Goal: Transaction & Acquisition: Obtain resource

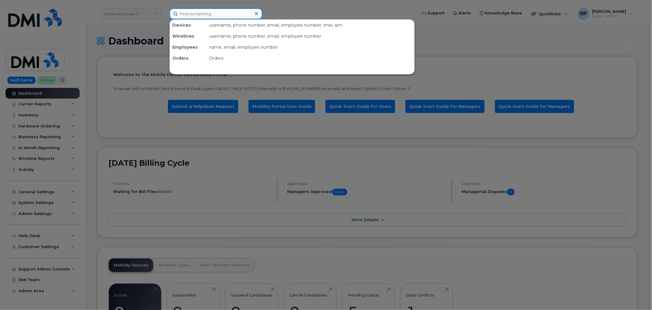
paste input "909-773-2783"
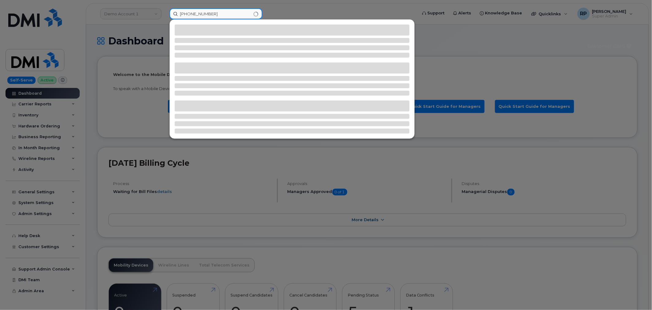
type input "909-773-2783"
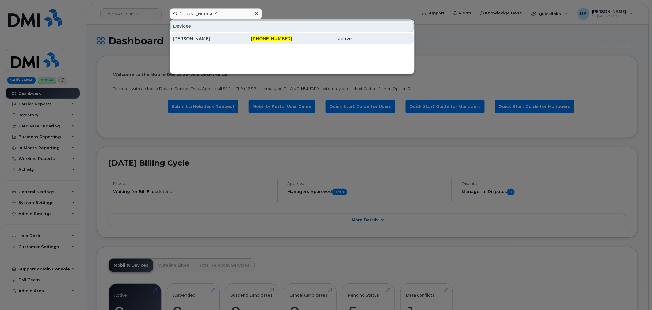
click at [238, 37] on div "909-773-2783" at bounding box center [263, 39] width 60 height 6
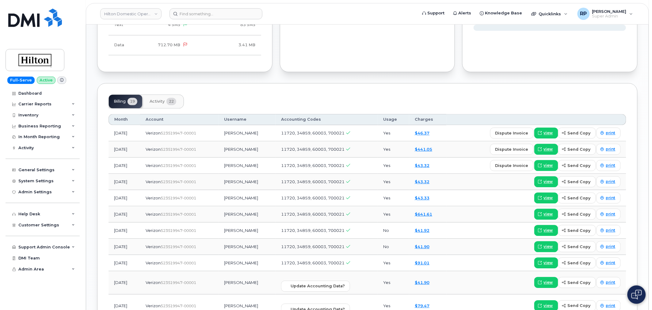
scroll to position [477, 0]
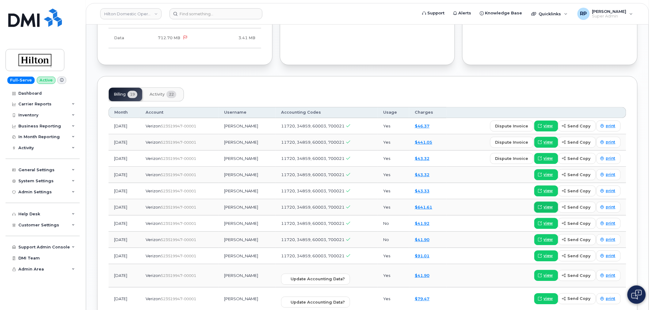
click at [547, 205] on span "view" at bounding box center [548, 208] width 9 height 6
click at [548, 140] on span "view" at bounding box center [548, 143] width 9 height 6
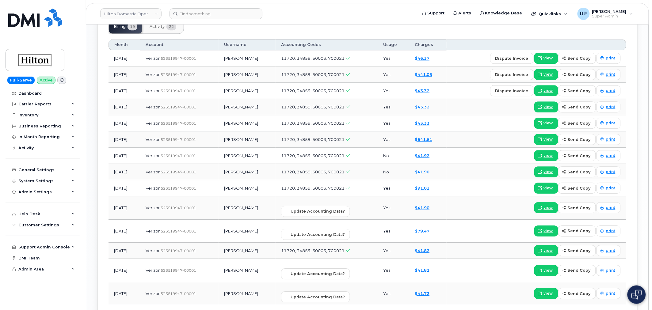
scroll to position [545, 0]
click at [547, 228] on span "view" at bounding box center [548, 231] width 9 height 6
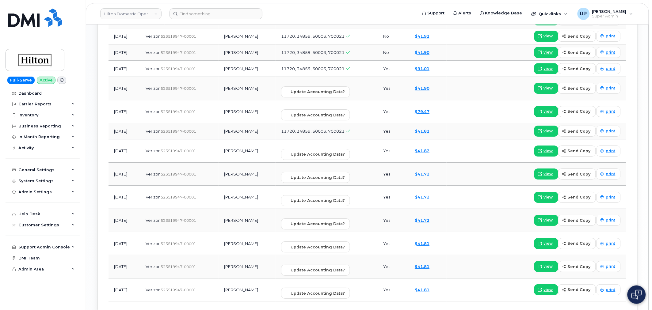
scroll to position [630, 0]
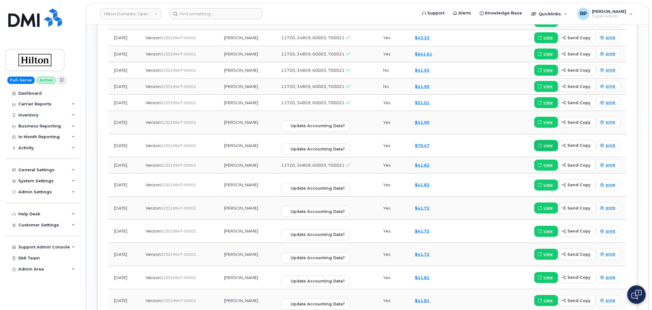
click at [550, 143] on span "view" at bounding box center [548, 146] width 9 height 6
click at [543, 143] on span at bounding box center [541, 146] width 6 height 6
click at [546, 100] on span "view" at bounding box center [548, 103] width 9 height 6
click at [119, 12] on link "Hilton Domestic Operating Company Inc" at bounding box center [130, 13] width 61 height 11
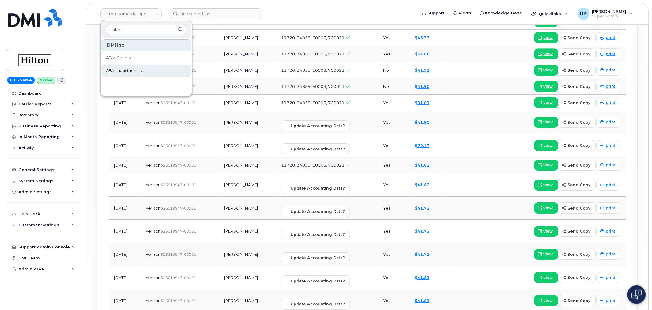
type input "abm"
click at [124, 68] on span "ABM Industries, Inc." at bounding box center [125, 71] width 38 height 6
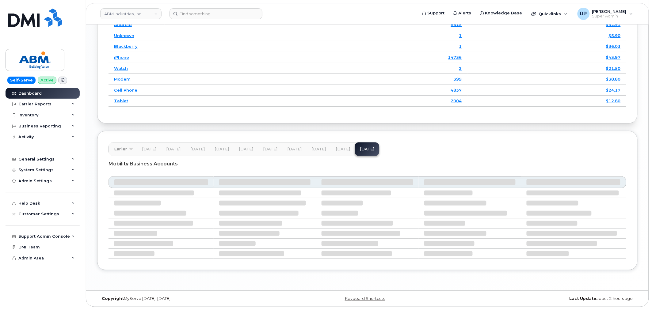
scroll to position [791, 0]
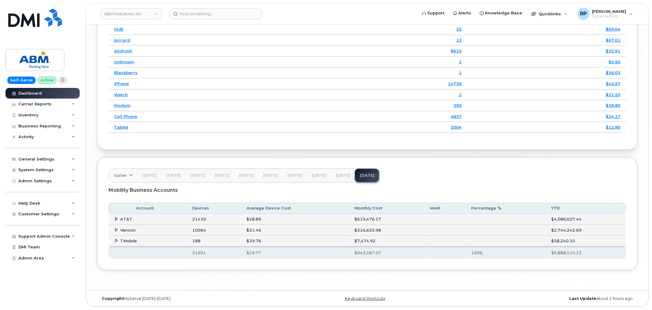
click at [116, 228] on span at bounding box center [116, 230] width 5 height 5
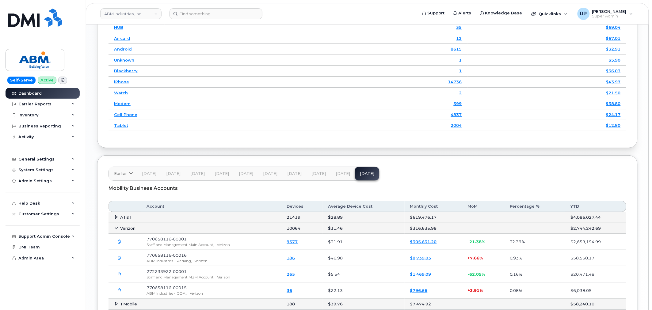
scroll to position [818, 0]
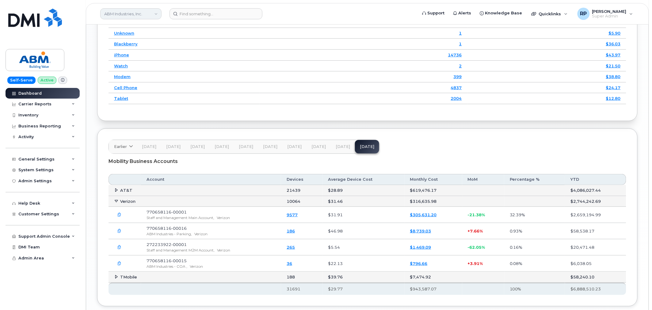
click at [134, 15] on link "ABM Industries, Inc." at bounding box center [130, 13] width 61 height 11
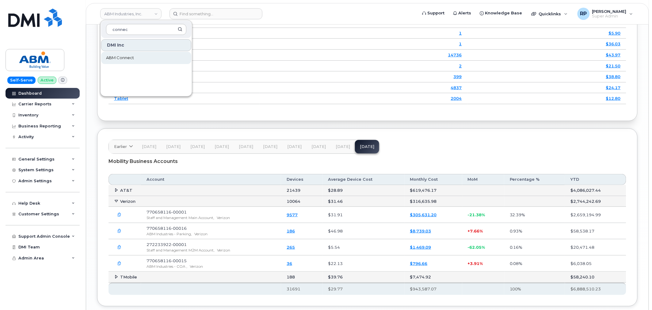
type input "connec"
click at [127, 56] on span "ABM Connect" at bounding box center [120, 58] width 28 height 6
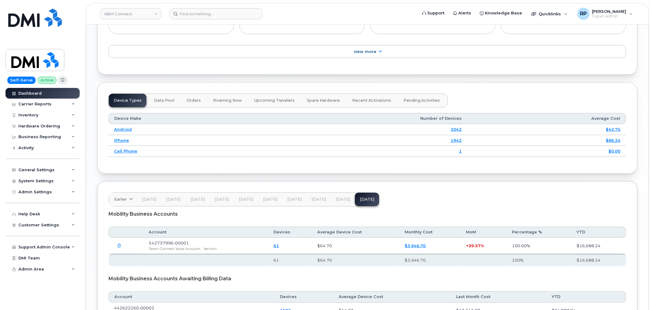
scroll to position [772, 0]
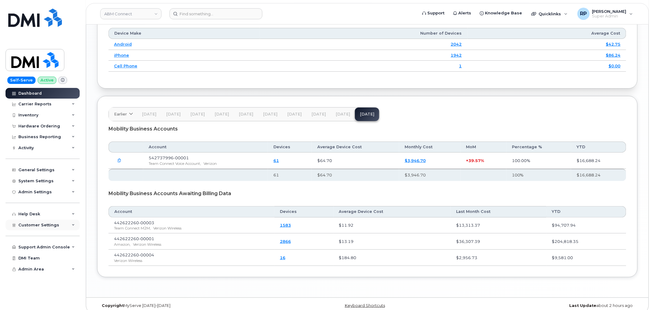
click at [52, 226] on span "Customer Settings" at bounding box center [38, 225] width 41 height 5
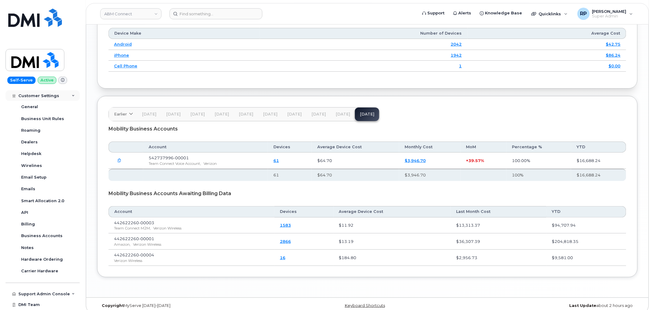
scroll to position [140, 0]
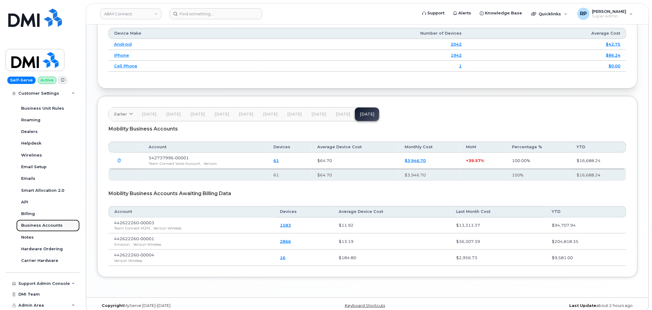
click at [50, 224] on div "Business Accounts" at bounding box center [41, 226] width 41 height 6
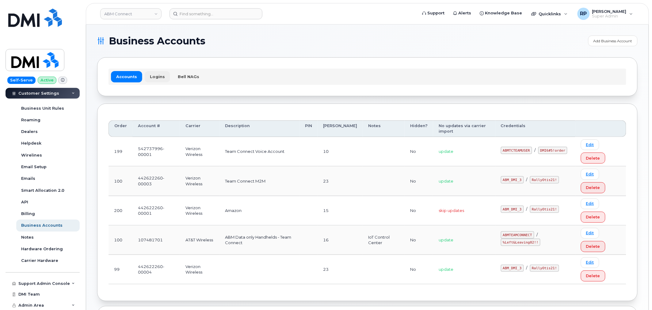
click at [157, 76] on link "Logins" at bounding box center [157, 76] width 25 height 11
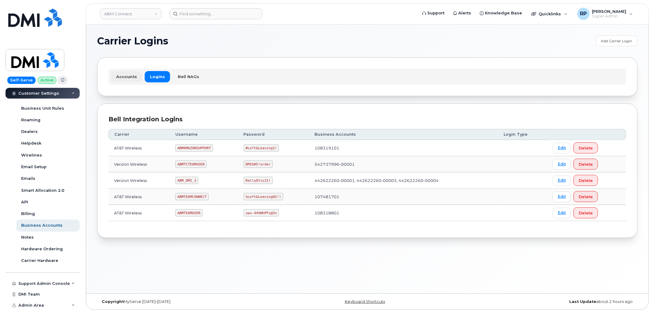
click at [128, 74] on link "Accounts" at bounding box center [126, 76] width 31 height 11
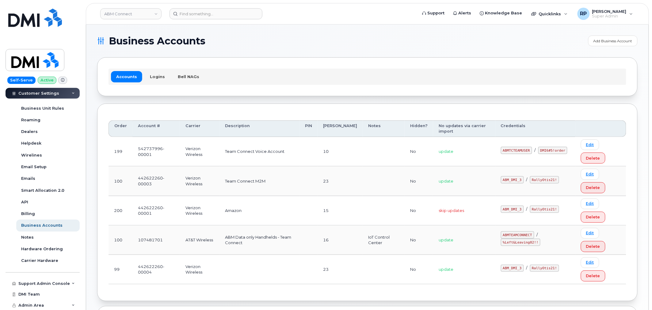
click at [171, 155] on td "542737996-00001" at bounding box center [156, 151] width 48 height 29
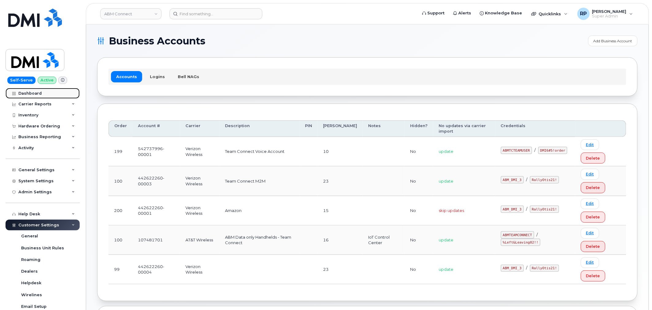
click at [42, 95] on link "Dashboard" at bounding box center [43, 93] width 74 height 11
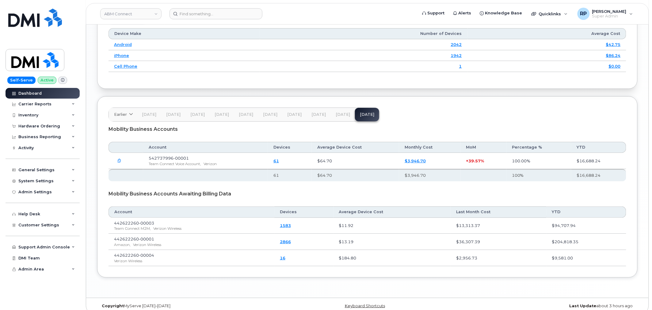
scroll to position [772, 0]
click at [336, 112] on span "[DATE]" at bounding box center [343, 114] width 14 height 5
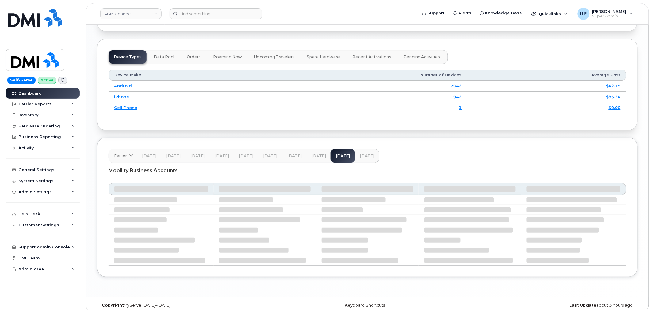
scroll to position [735, 0]
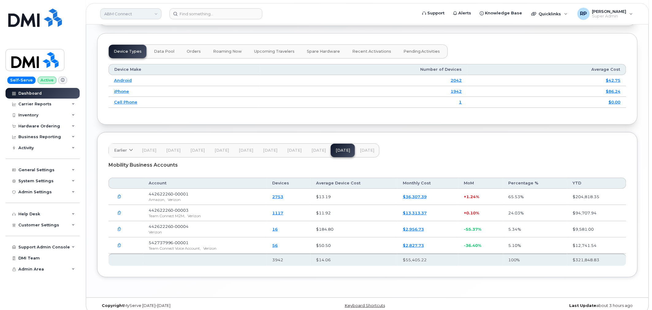
click at [143, 15] on link "ABM Connect" at bounding box center [130, 13] width 61 height 11
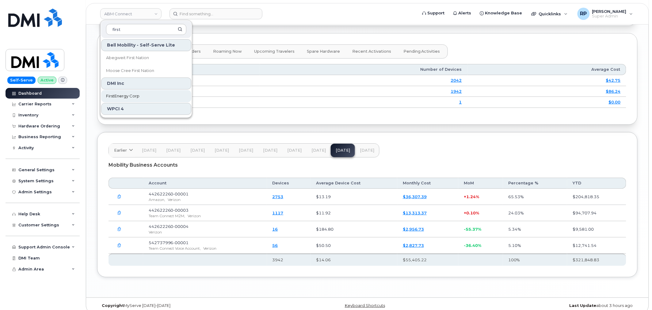
type input "first"
click at [123, 96] on span "FirstEnergy Corp" at bounding box center [122, 96] width 33 height 6
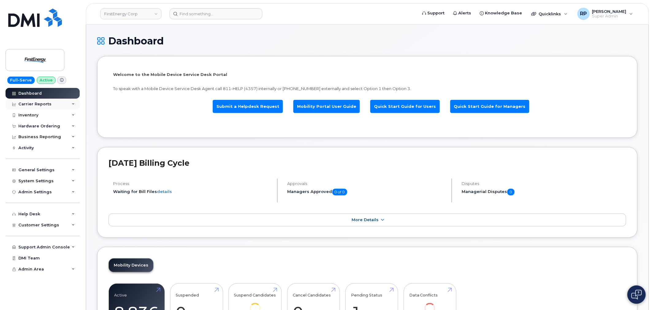
click at [50, 105] on div "Carrier Reports" at bounding box center [43, 104] width 74 height 11
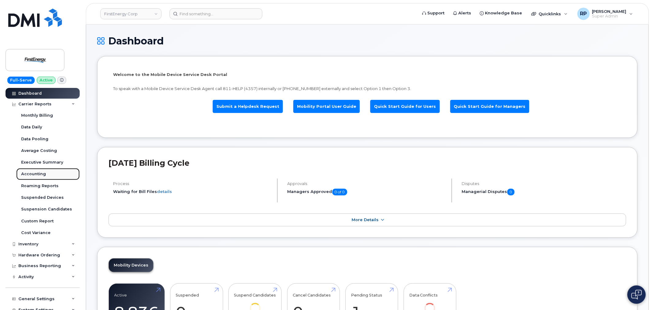
click at [44, 176] on div "Accounting" at bounding box center [33, 174] width 25 height 6
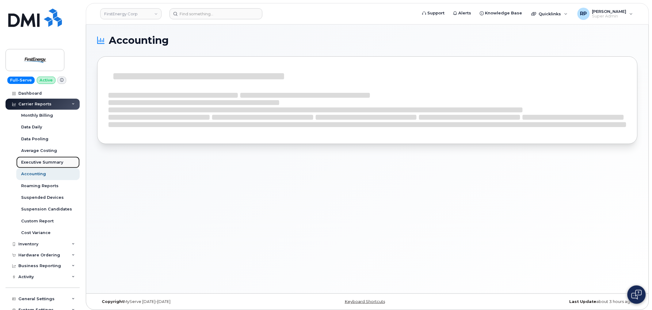
click at [43, 163] on div "Executive Summary" at bounding box center [42, 163] width 42 height 6
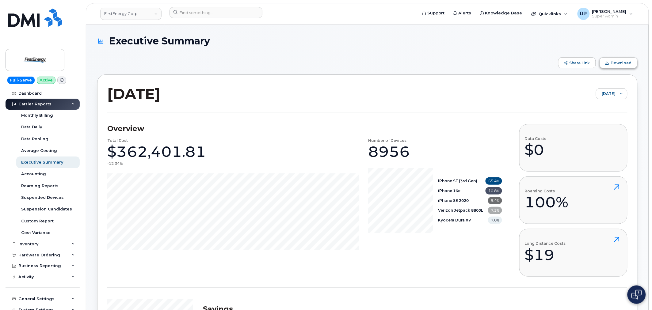
click at [618, 65] on button "Download" at bounding box center [619, 62] width 38 height 11
click at [624, 96] on div at bounding box center [622, 94] width 12 height 10
click at [597, 114] on li "[DATE]" at bounding box center [607, 118] width 41 height 11
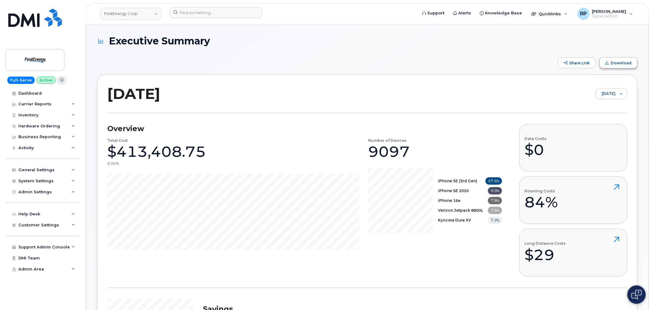
click at [622, 63] on span "Download" at bounding box center [621, 63] width 21 height 5
click at [139, 14] on link "FirstEnergy Corp" at bounding box center [130, 14] width 61 height 12
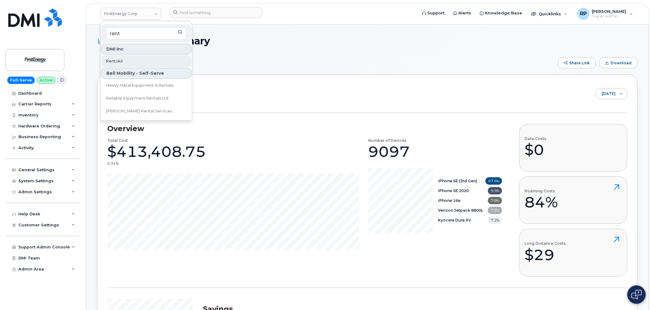
type input "rent"
click at [142, 58] on link "Rentokil" at bounding box center [146, 61] width 90 height 12
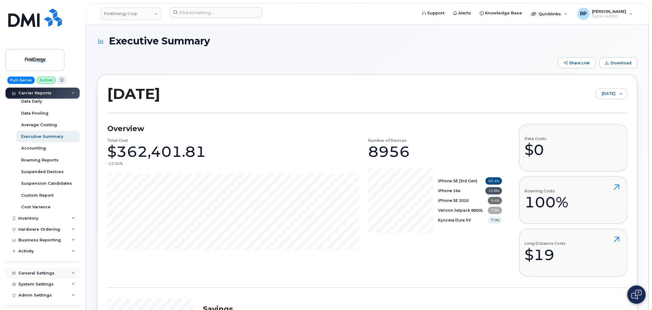
scroll to position [25, 0]
click at [44, 151] on div "Accounting" at bounding box center [33, 149] width 25 height 6
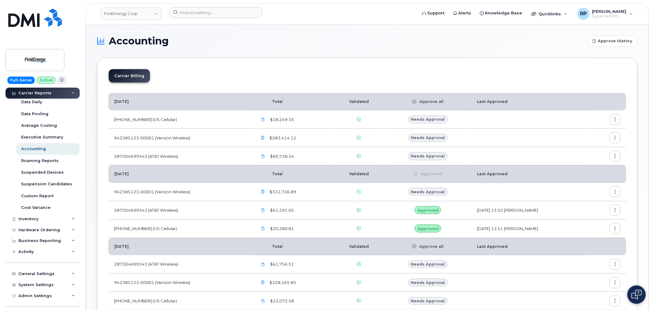
click at [617, 141] on button "button" at bounding box center [615, 137] width 11 height 11
click at [588, 174] on span "Download" at bounding box center [588, 175] width 24 height 6
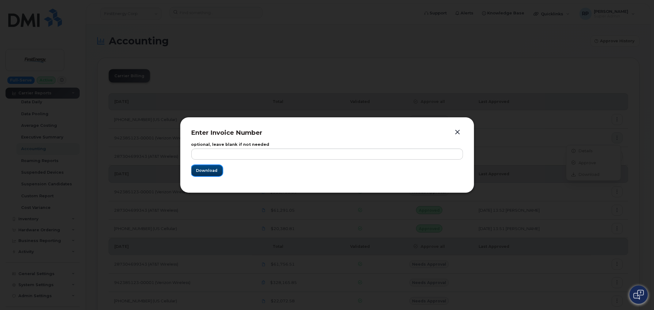
click at [203, 171] on span "Download" at bounding box center [206, 171] width 21 height 6
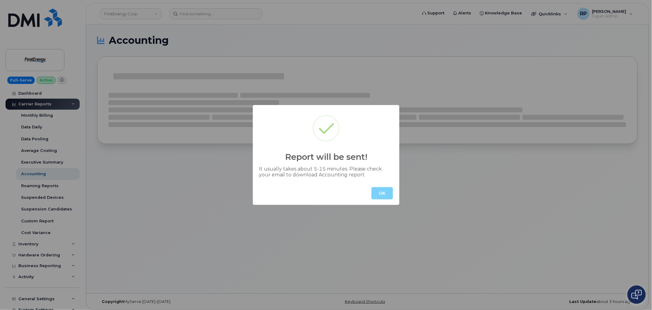
click at [385, 194] on button "OK" at bounding box center [382, 193] width 21 height 12
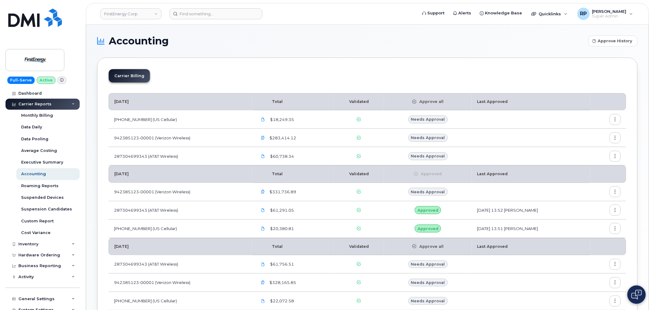
click at [619, 192] on button "button" at bounding box center [615, 191] width 11 height 11
click at [583, 228] on span "Download" at bounding box center [588, 229] width 24 height 6
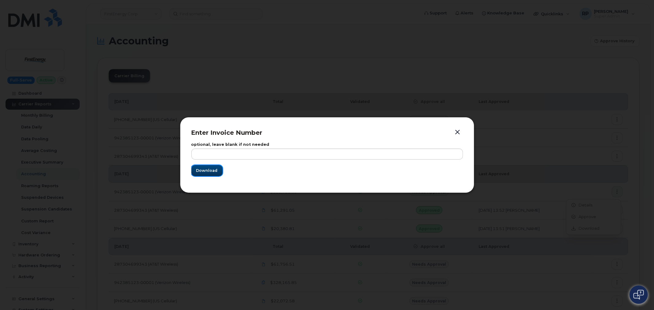
click at [197, 170] on span "Download" at bounding box center [206, 171] width 21 height 6
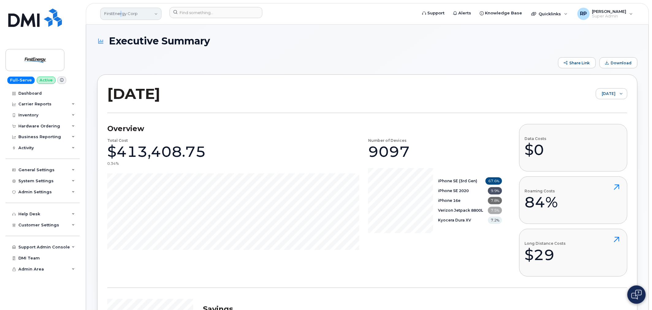
click at [122, 13] on link "FirstEnergy Corp" at bounding box center [130, 14] width 61 height 12
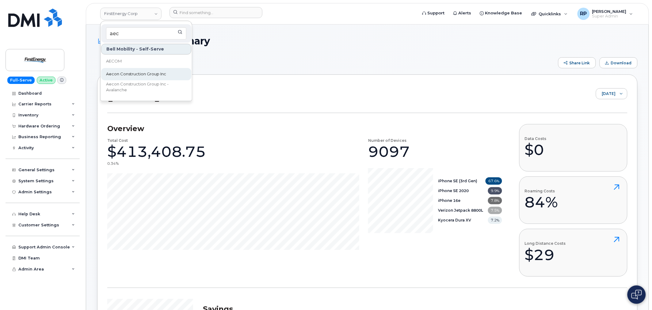
type input "aec"
click at [128, 71] on span "Aecon Construction Group Inc" at bounding box center [136, 74] width 60 height 6
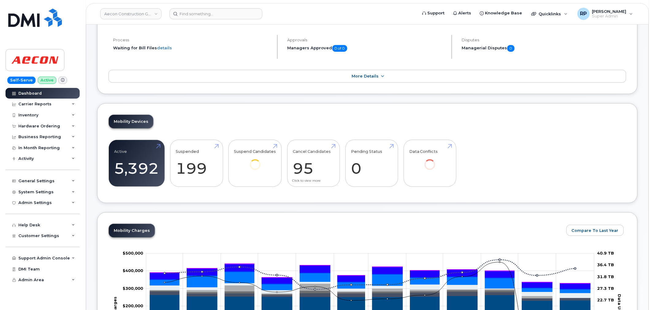
scroll to position [68, 0]
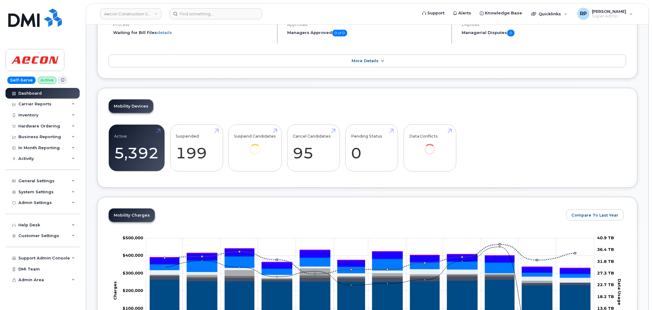
drag, startPoint x: 652, startPoint y: 78, endPoint x: 653, endPoint y: 93, distance: 15.3
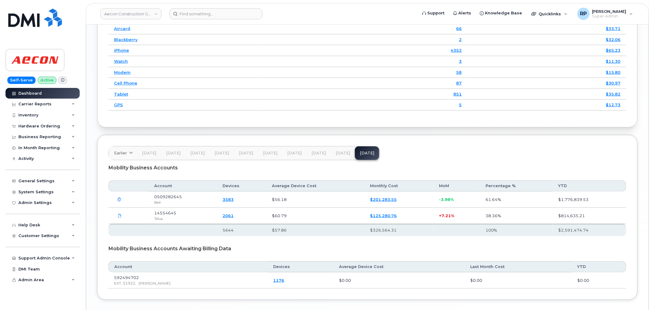
scroll to position [820, 0]
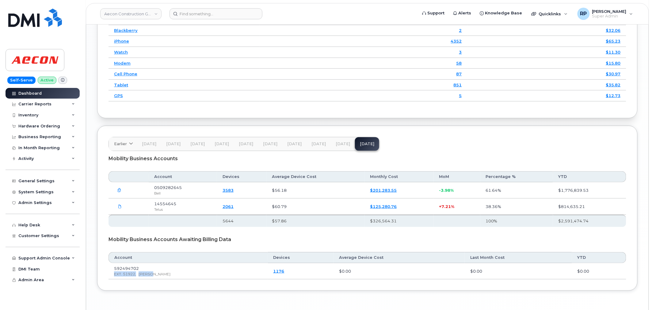
drag, startPoint x: 117, startPoint y: 276, endPoint x: 107, endPoint y: 271, distance: 11.0
click at [109, 271] on td "592494702 EXT. 51922, [PERSON_NAME]" at bounding box center [188, 271] width 159 height 16
drag, startPoint x: 160, startPoint y: 191, endPoint x: 215, endPoint y: 206, distance: 56.8
click at [213, 205] on table "Account Devices Average Device Cost Monthly Cost MoM Percentage % YTD 5644 $57.…" at bounding box center [368, 199] width 518 height 56
click at [450, 241] on div "Mobility Business Accounts Awaiting Billing Data" at bounding box center [368, 239] width 518 height 15
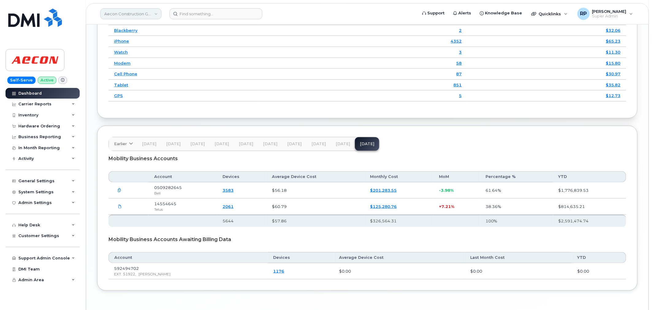
drag, startPoint x: 124, startPoint y: 17, endPoint x: 128, endPoint y: 15, distance: 4.5
click at [124, 17] on link "Aecon Construction Group Inc" at bounding box center [130, 13] width 61 height 11
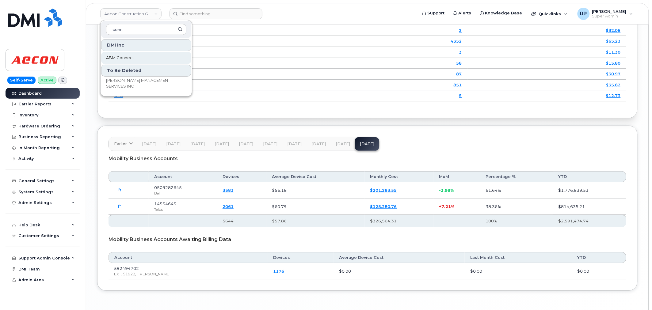
type input "conn"
click at [115, 57] on span "ABM Connect" at bounding box center [120, 58] width 28 height 6
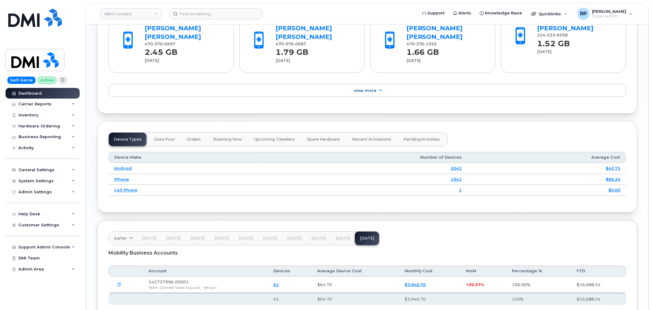
scroll to position [772, 0]
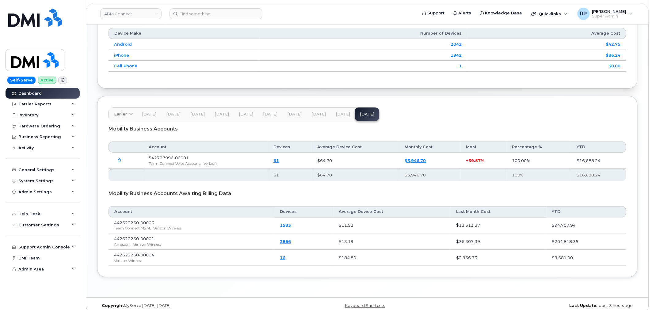
click at [339, 112] on span "[DATE]" at bounding box center [343, 114] width 14 height 5
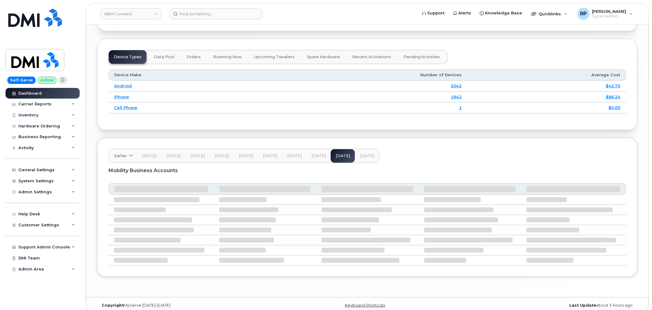
scroll to position [735, 0]
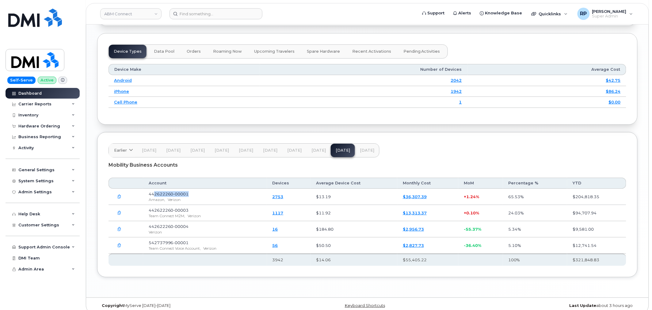
drag, startPoint x: 198, startPoint y: 188, endPoint x: 155, endPoint y: 184, distance: 43.7
click at [155, 189] on td "442622260-00001 Amazon, Verizon" at bounding box center [205, 197] width 124 height 16
drag, startPoint x: 175, startPoint y: 204, endPoint x: 145, endPoint y: 201, distance: 29.8
click at [145, 205] on td "442622260-00003 Team Connect M2M, Verizon" at bounding box center [205, 213] width 124 height 16
drag, startPoint x: 151, startPoint y: 236, endPoint x: 197, endPoint y: 237, distance: 45.4
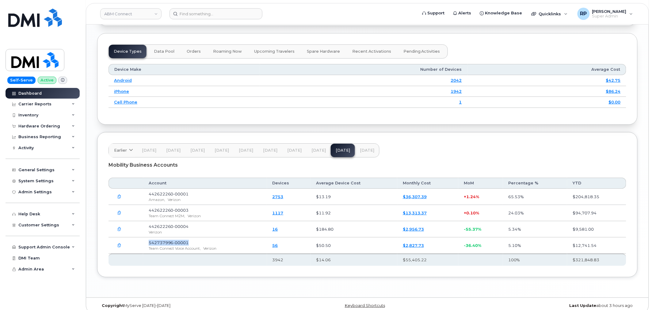
click at [197, 238] on td "542737996-00001 Team Connect Voice Account, Verizon" at bounding box center [205, 246] width 124 height 16
click at [247, 148] on span "[DATE]" at bounding box center [246, 150] width 14 height 5
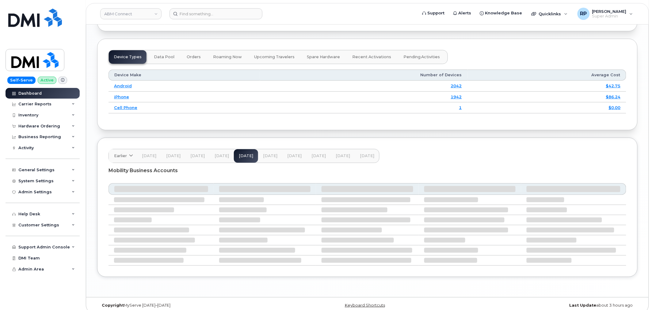
scroll to position [719, 0]
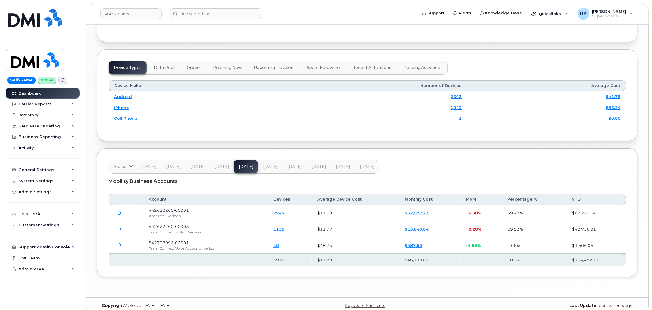
click at [215, 164] on span "[DATE]" at bounding box center [222, 166] width 14 height 5
click at [194, 164] on span "[DATE]" at bounding box center [197, 166] width 14 height 5
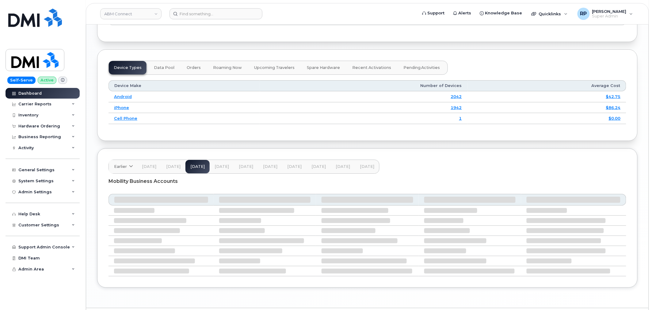
scroll to position [703, 0]
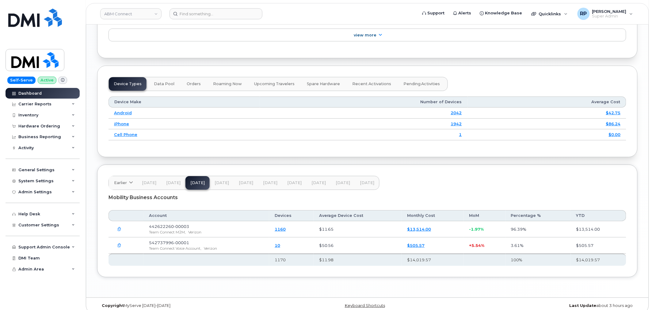
click at [172, 165] on div "Earlier 2024 October September August July June May April March February Januar…" at bounding box center [367, 221] width 541 height 113
click at [173, 181] on span "[DATE]" at bounding box center [173, 183] width 14 height 5
click at [151, 181] on span "[DATE]" at bounding box center [149, 183] width 14 height 5
click at [130, 181] on icon at bounding box center [131, 183] width 4 height 4
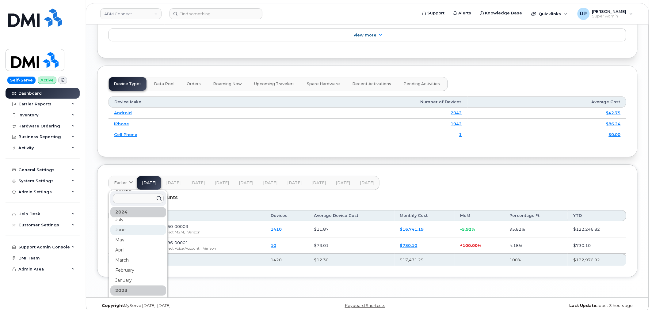
scroll to position [0, 0]
click at [132, 279] on div "September" at bounding box center [138, 284] width 56 height 10
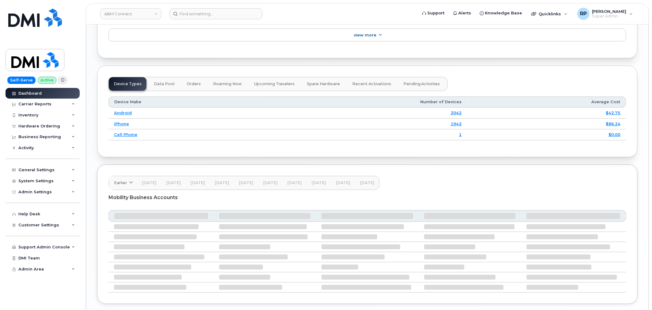
scroll to position [687, 0]
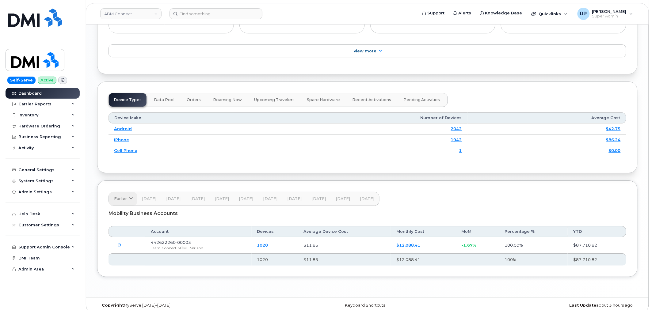
click at [132, 197] on icon at bounding box center [131, 199] width 4 height 4
click at [132, 267] on div "October" at bounding box center [138, 272] width 56 height 10
click at [130, 197] on icon at bounding box center [131, 199] width 4 height 4
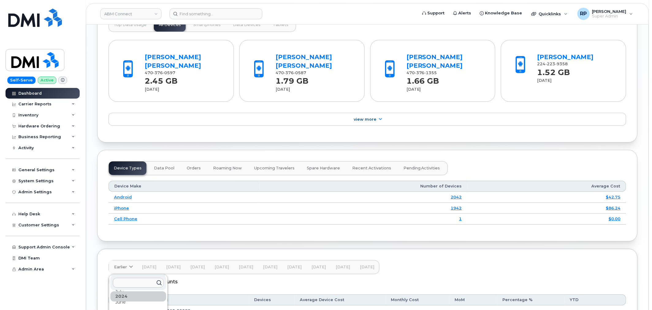
scroll to position [61, 0]
click at [148, 265] on span "[DATE]" at bounding box center [149, 267] width 14 height 5
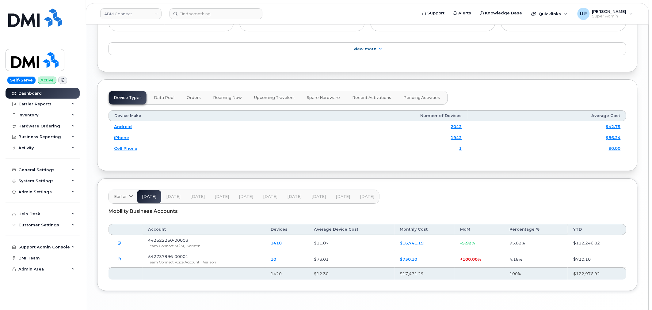
scroll to position [703, 0]
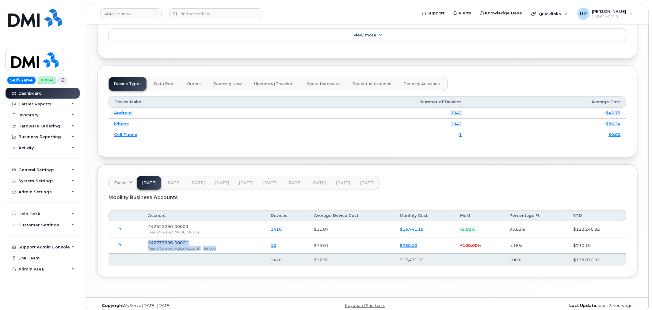
drag, startPoint x: 216, startPoint y: 241, endPoint x: 149, endPoint y: 234, distance: 67.3
click at [149, 238] on td "542737996-00001 Team Connect Voice Account, Verizon" at bounding box center [204, 246] width 123 height 16
click at [150, 240] on span "542737996-00001" at bounding box center [168, 242] width 40 height 5
click at [149, 240] on span "542737996-00001" at bounding box center [168, 242] width 40 height 5
drag, startPoint x: 186, startPoint y: 242, endPoint x: 183, endPoint y: 241, distance: 3.2
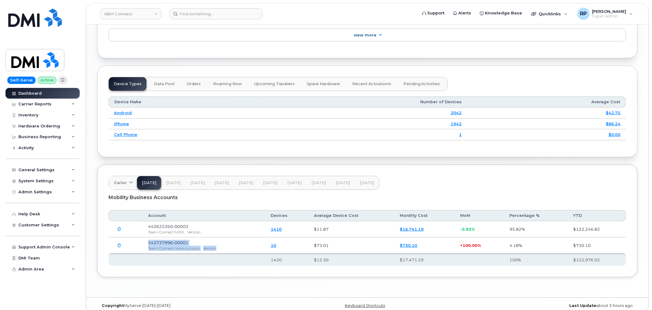
click at [186, 246] on span "Team Connect Voice Account," at bounding box center [174, 248] width 52 height 5
drag, startPoint x: 149, startPoint y: 220, endPoint x: 209, endPoint y: 227, distance: 61.2
click at [209, 227] on td "442622260-00003 Team Connect M2M, Verizon" at bounding box center [204, 229] width 123 height 16
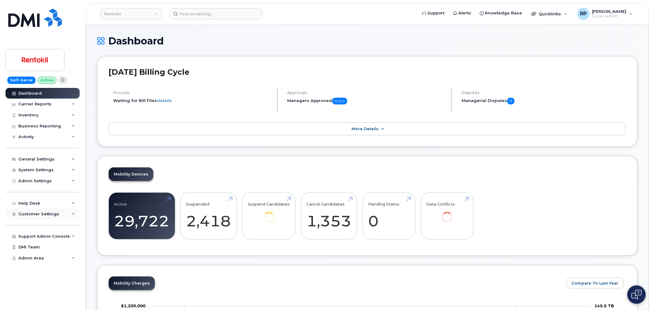
click at [41, 216] on span "Customer Settings" at bounding box center [38, 214] width 41 height 5
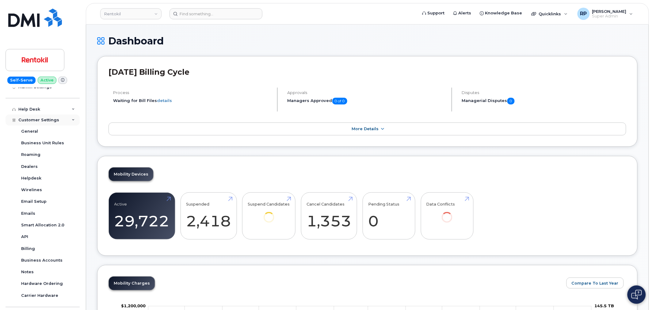
scroll to position [129, 0]
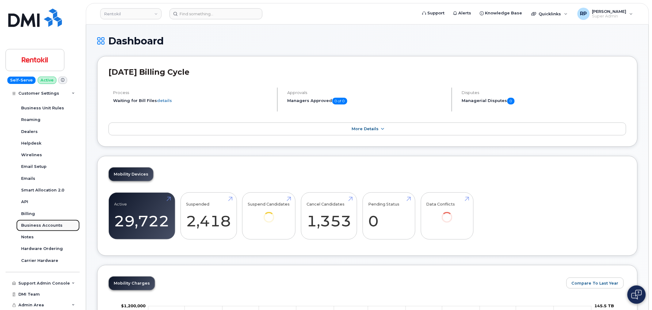
click at [41, 224] on div "Business Accounts" at bounding box center [41, 226] width 41 height 6
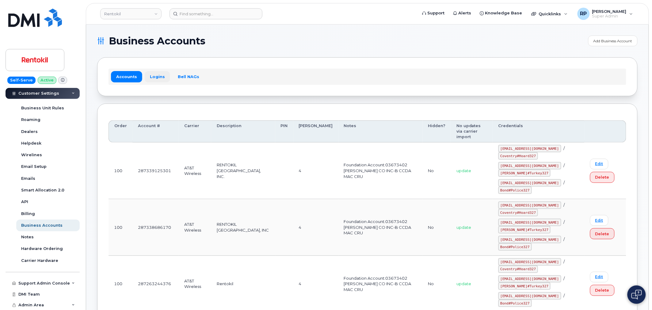
click at [154, 80] on link "Logins" at bounding box center [157, 76] width 25 height 11
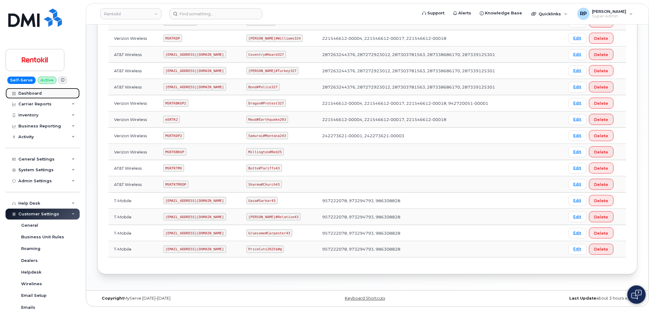
click at [36, 92] on div "Dashboard" at bounding box center [29, 93] width 23 height 5
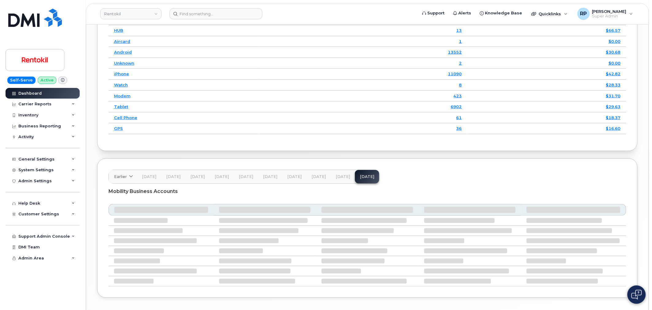
scroll to position [780, 0]
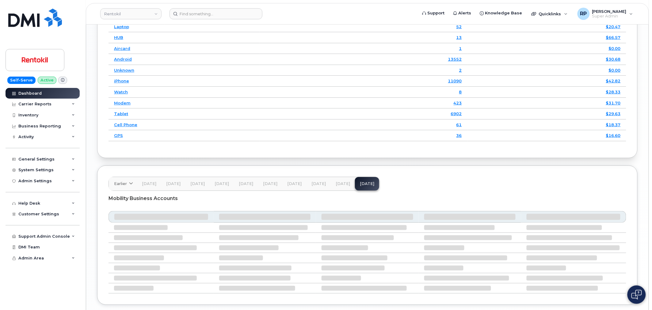
click at [339, 185] on span "[DATE]" at bounding box center [343, 184] width 14 height 5
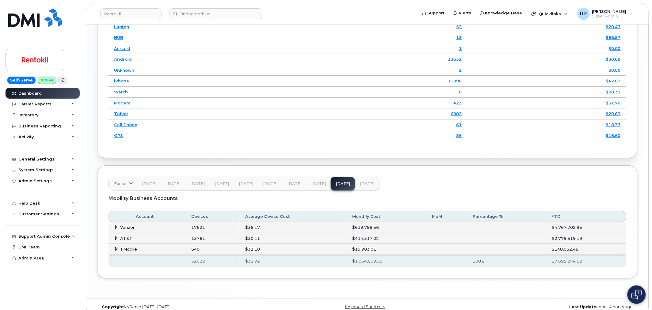
click at [116, 240] on icon at bounding box center [117, 238] width 4 height 4
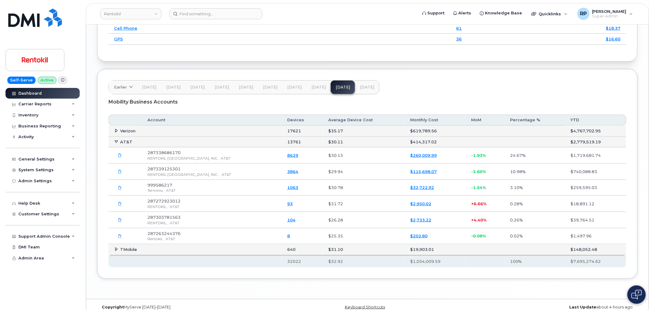
scroll to position [883, 0]
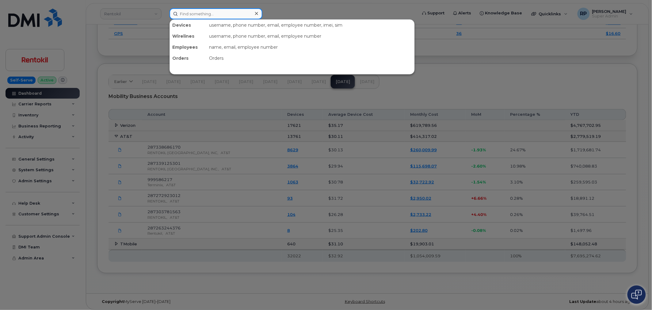
drag, startPoint x: 212, startPoint y: 13, endPoint x: 217, endPoint y: 17, distance: 6.1
click at [213, 14] on input at bounding box center [216, 13] width 93 height 11
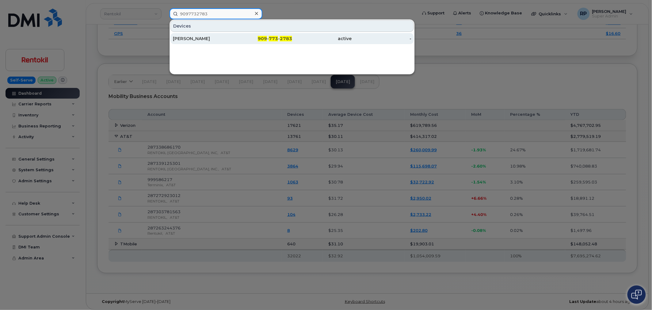
type input "9097732783"
click at [260, 39] on span "909" at bounding box center [262, 39] width 9 height 6
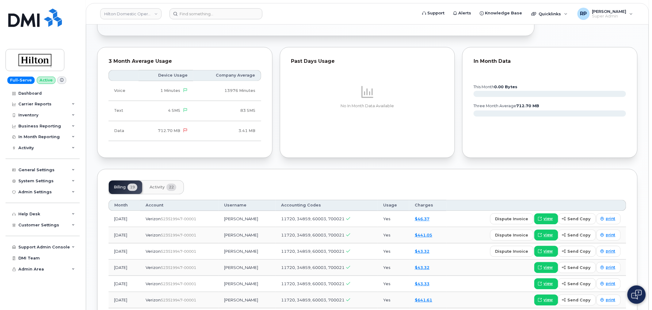
scroll to position [477, 0]
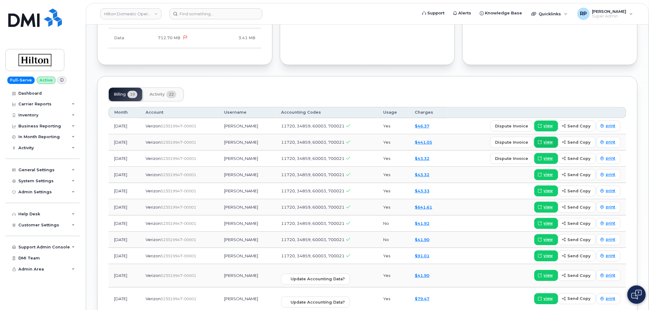
click at [549, 140] on span "view" at bounding box center [548, 143] width 9 height 6
click at [117, 11] on link "Hilton Domestic Operating Company Inc" at bounding box center [130, 13] width 61 height 11
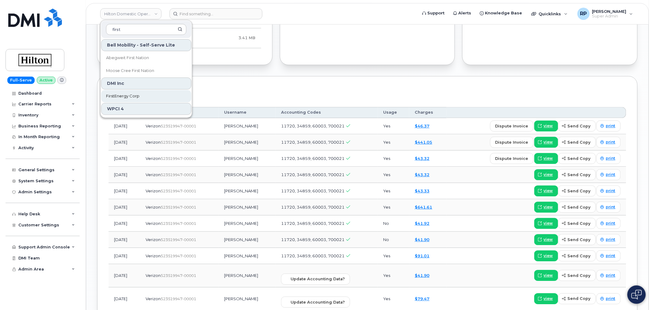
type input "first"
click at [132, 96] on span "FirstEnergy Corp" at bounding box center [122, 96] width 33 height 6
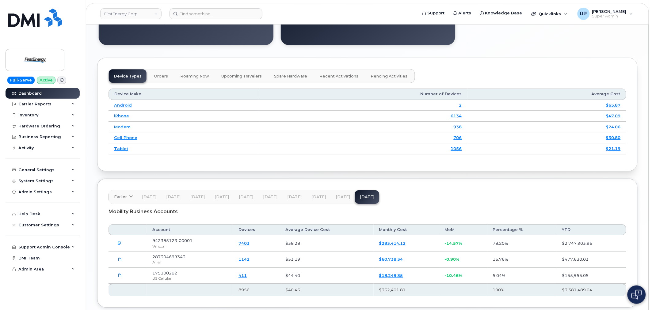
scroll to position [697, 0]
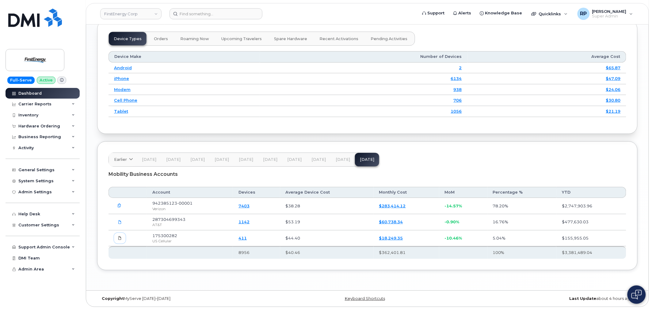
click at [119, 238] on icon at bounding box center [120, 238] width 4 height 4
click at [129, 17] on link "FirstEnergy Corp" at bounding box center [130, 13] width 61 height 11
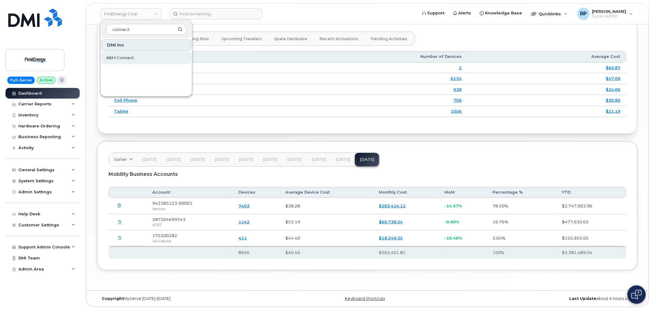
type input "connect"
click at [125, 62] on link "ABM Connect" at bounding box center [146, 58] width 90 height 12
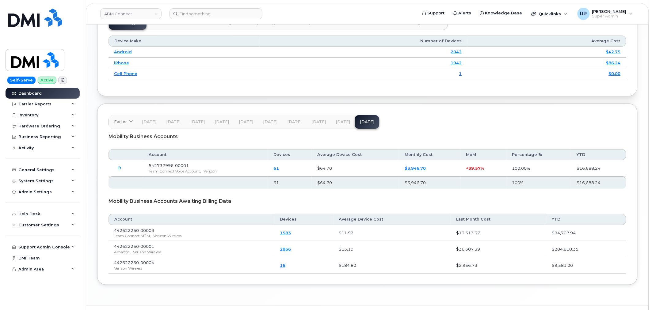
scroll to position [772, 0]
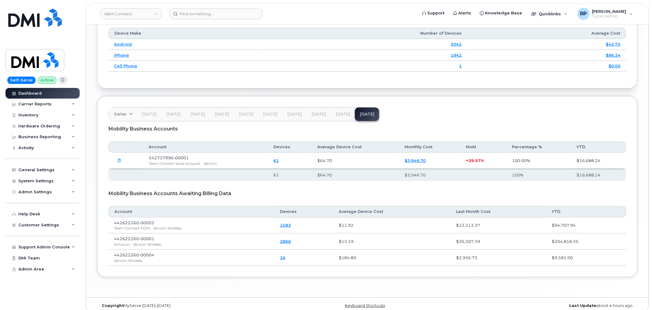
click at [344, 112] on span "[DATE]" at bounding box center [343, 114] width 14 height 5
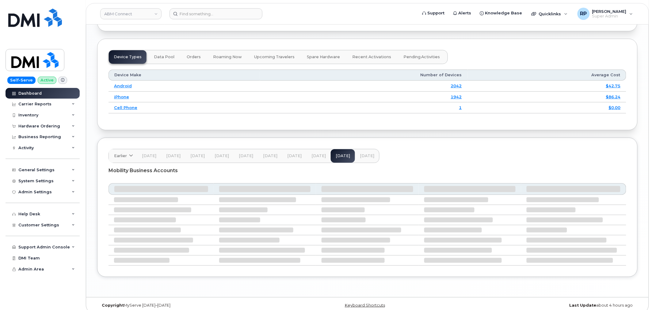
scroll to position [735, 0]
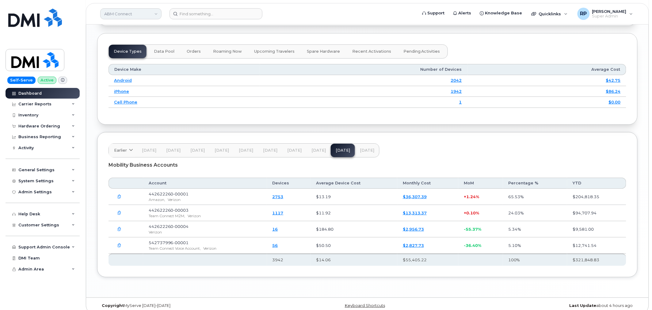
click at [128, 18] on link "ABM Connect" at bounding box center [130, 13] width 61 height 11
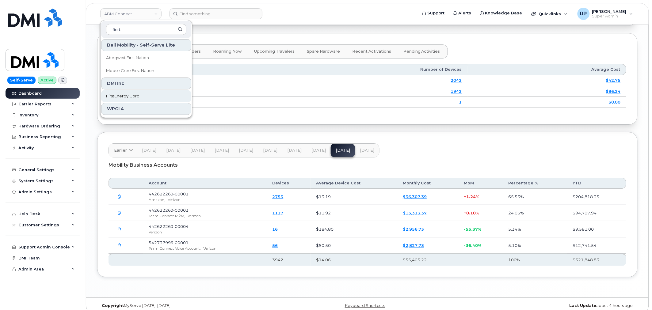
type input "first"
click at [115, 99] on span "FirstEnergy Corp" at bounding box center [122, 96] width 33 height 6
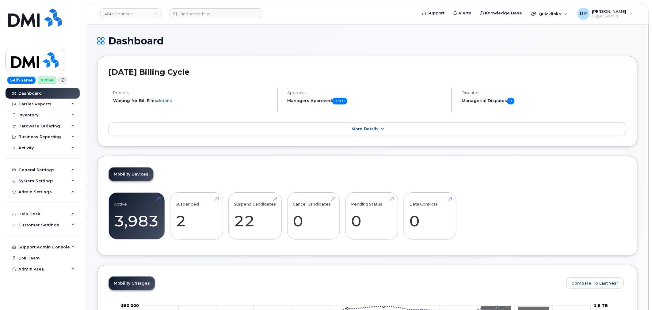
click at [140, 13] on link "ABM Connect" at bounding box center [130, 13] width 61 height 11
type input "abm"
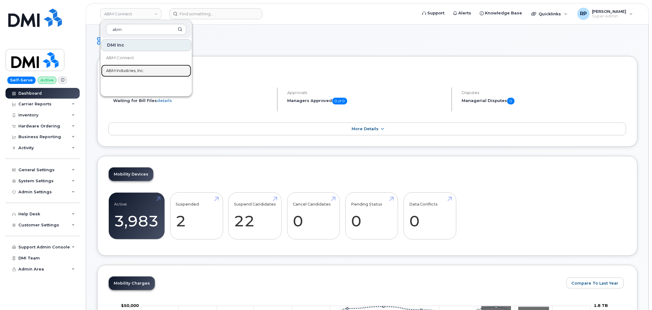
click at [137, 71] on span "ABM Industries, Inc." at bounding box center [125, 71] width 38 height 6
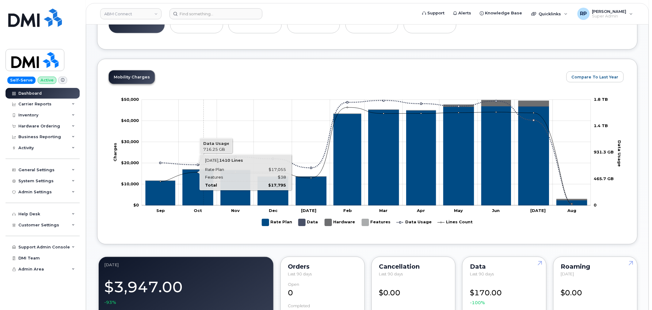
scroll to position [409, 0]
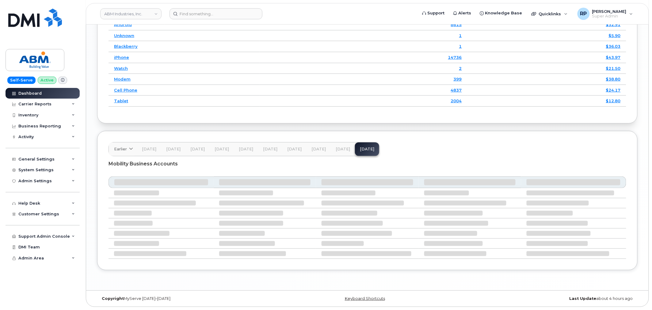
scroll to position [791, 0]
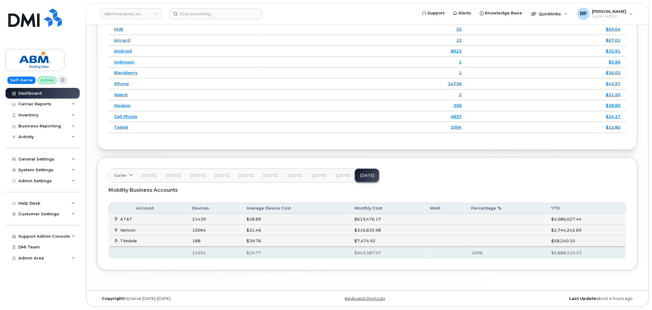
click at [115, 216] on td "AT&T" at bounding box center [148, 219] width 78 height 11
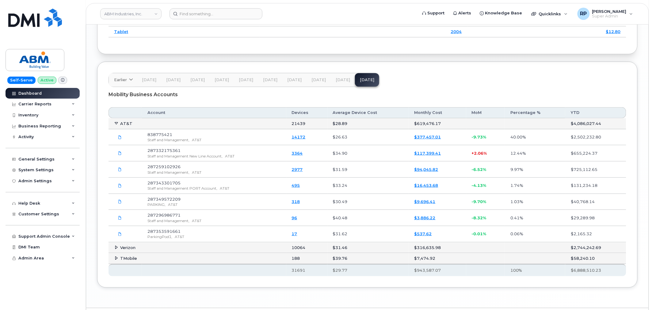
scroll to position [886, 0]
click at [121, 138] on icon at bounding box center [120, 136] width 4 height 4
click icon
click link "ABM Industries, Inc."
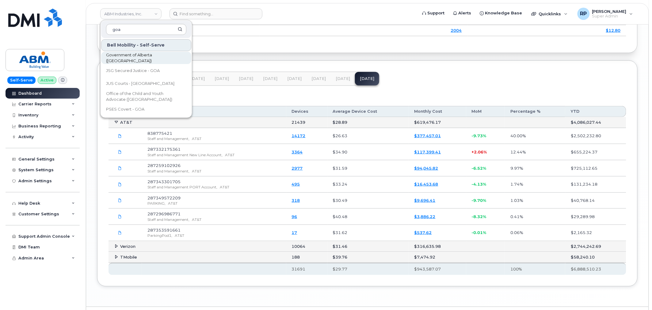
type input "goa"
click span "Government of Alberta ([GEOGRAPHIC_DATA])"
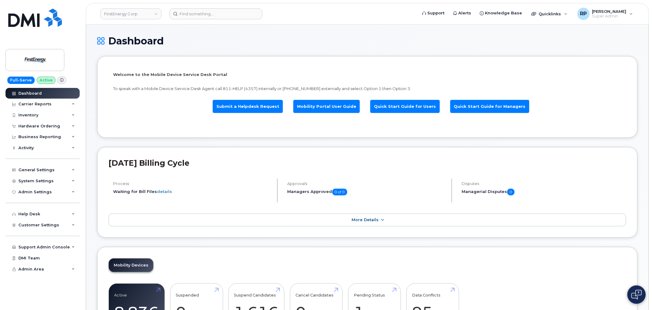
drag, startPoint x: 40, startPoint y: 102, endPoint x: 42, endPoint y: 121, distance: 18.5
click at [41, 102] on div "Carrier Reports" at bounding box center [34, 104] width 33 height 5
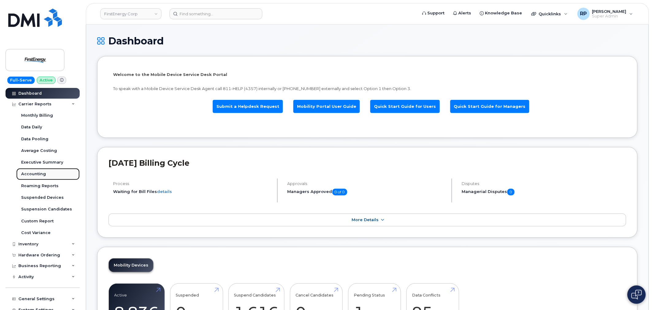
click at [43, 176] on div "Accounting" at bounding box center [33, 174] width 25 height 6
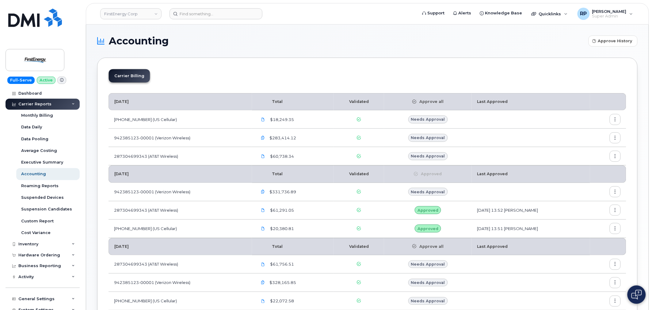
click at [617, 138] on icon "button" at bounding box center [616, 138] width 4 height 4
click at [585, 171] on div "Download" at bounding box center [593, 175] width 55 height 12
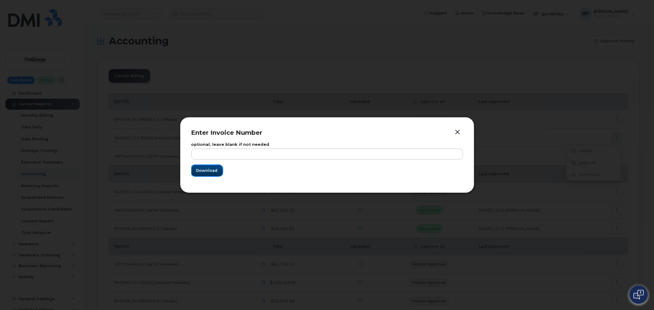
drag, startPoint x: 205, startPoint y: 168, endPoint x: 295, endPoint y: 270, distance: 136.2
click at [205, 168] on span "Download" at bounding box center [206, 171] width 21 height 6
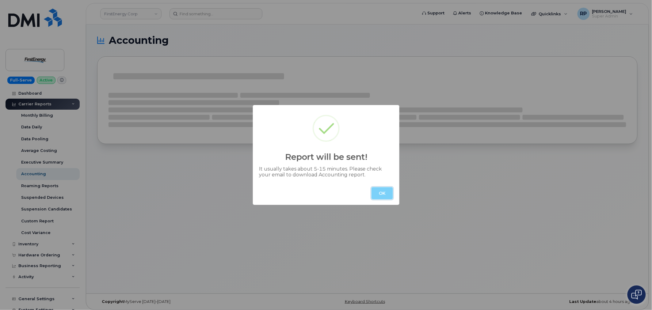
click at [377, 194] on button "OK" at bounding box center [382, 193] width 21 height 12
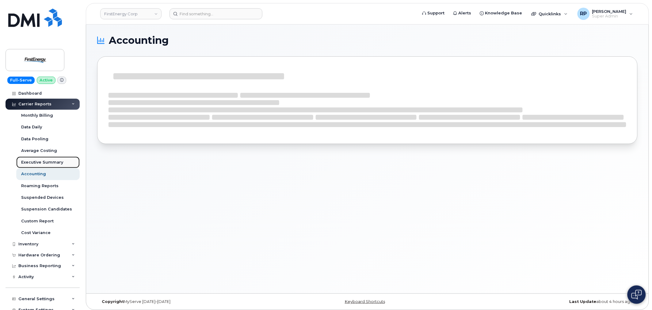
click at [43, 161] on div "Executive Summary" at bounding box center [42, 163] width 42 height 6
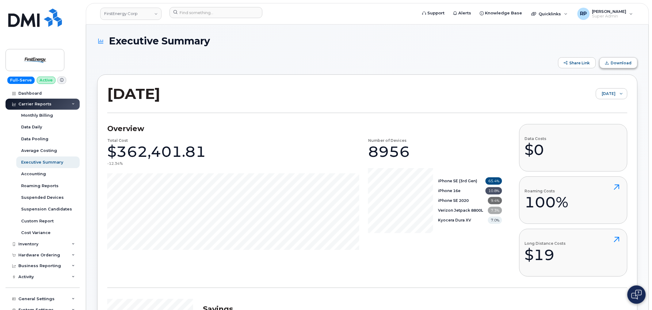
click at [616, 64] on span "Download" at bounding box center [621, 63] width 21 height 5
click at [38, 174] on div "Accounting" at bounding box center [33, 174] width 25 height 6
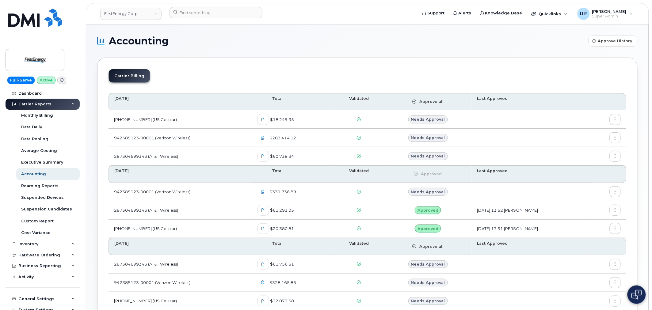
click at [614, 153] on button "button" at bounding box center [615, 156] width 11 height 11
click at [590, 193] on span "Download" at bounding box center [588, 193] width 24 height 6
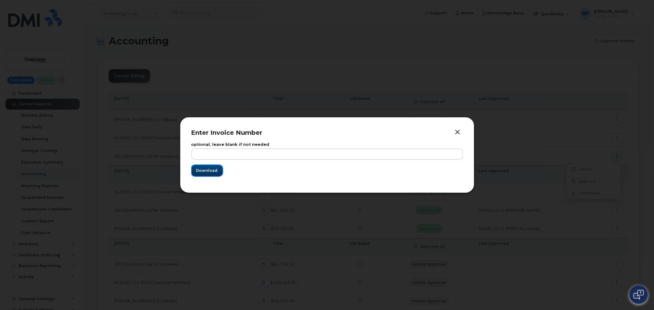
click at [212, 169] on span "Download" at bounding box center [206, 171] width 21 height 6
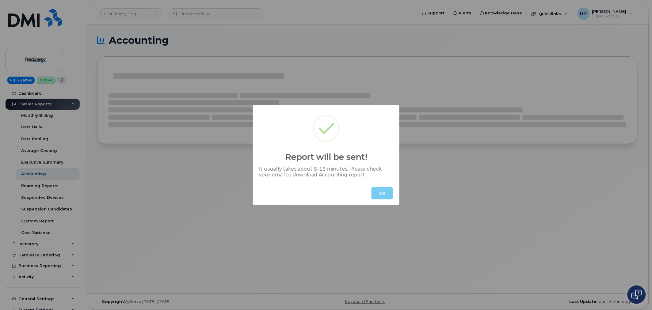
click at [379, 192] on button "OK" at bounding box center [382, 193] width 21 height 12
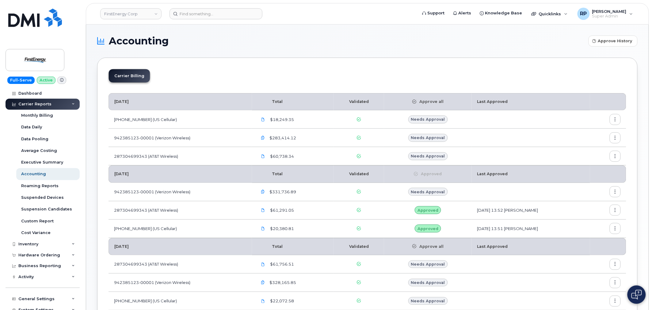
click at [612, 118] on button "button" at bounding box center [615, 119] width 11 height 11
click at [588, 154] on span "Download" at bounding box center [588, 157] width 24 height 6
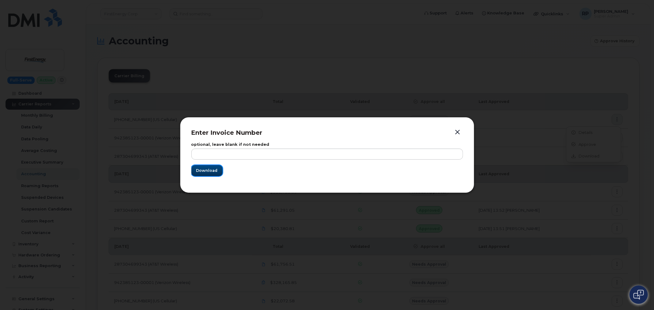
click at [216, 168] on span "Download" at bounding box center [206, 171] width 21 height 6
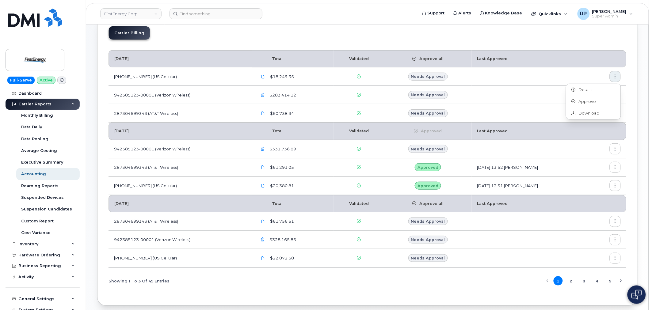
scroll to position [69, 0]
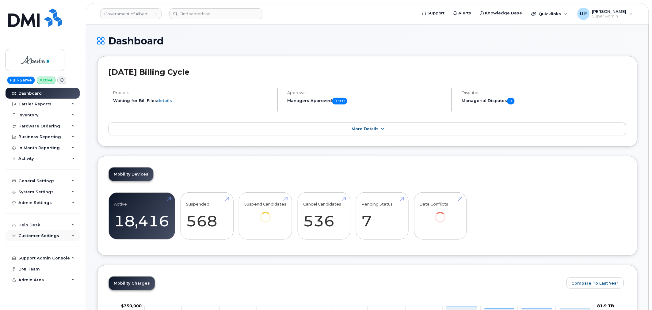
click at [49, 234] on span "Customer Settings" at bounding box center [38, 236] width 41 height 5
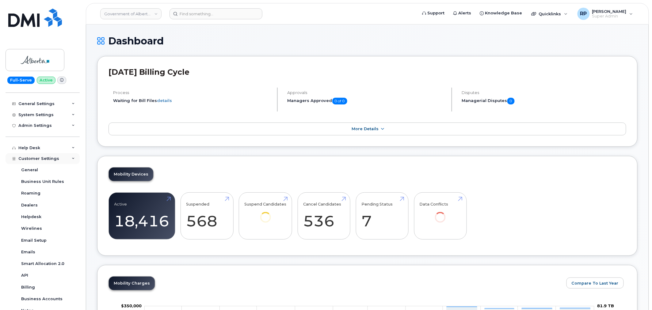
scroll to position [102, 0]
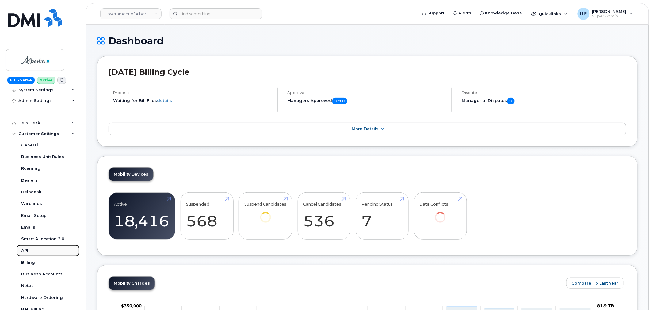
click at [27, 250] on div "API" at bounding box center [24, 251] width 7 height 6
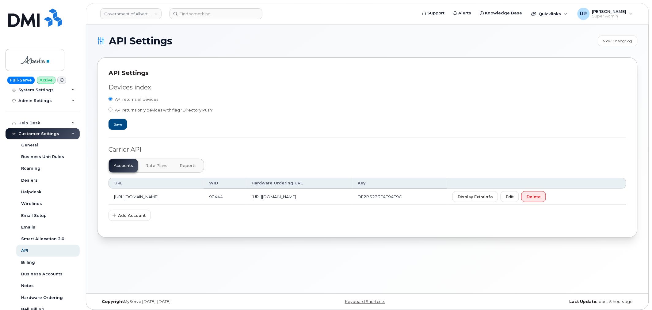
click at [182, 167] on span "Reports" at bounding box center [188, 165] width 17 height 5
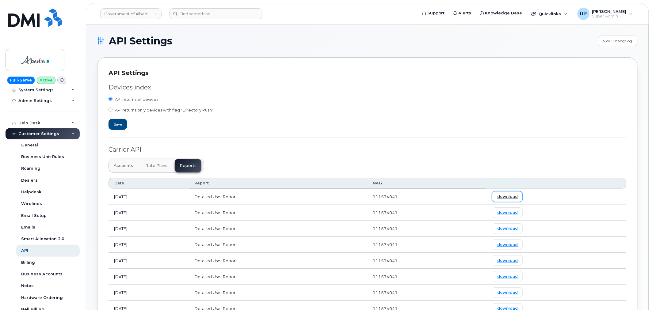
click at [523, 199] on link "download" at bounding box center [507, 196] width 31 height 11
